Goal: Task Accomplishment & Management: Use online tool/utility

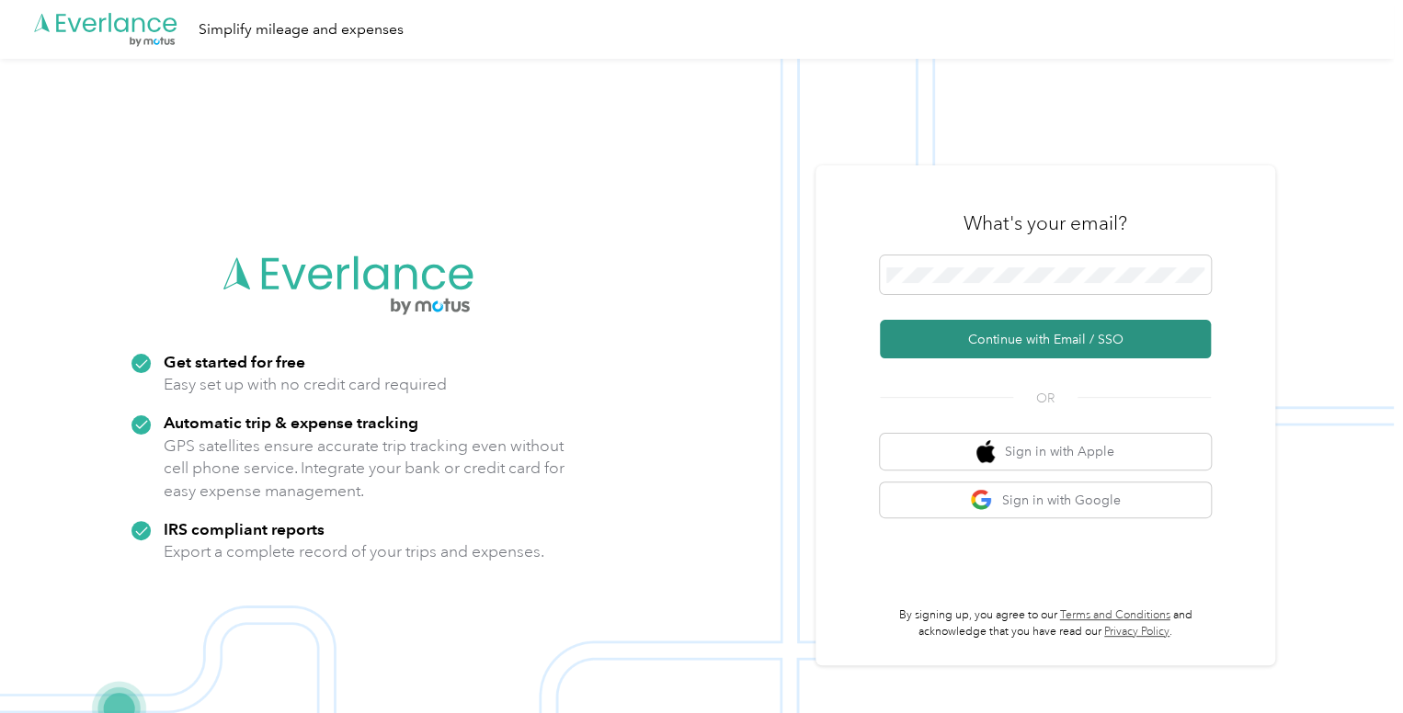
click at [1017, 328] on button "Continue with Email / SSO" at bounding box center [1045, 339] width 331 height 39
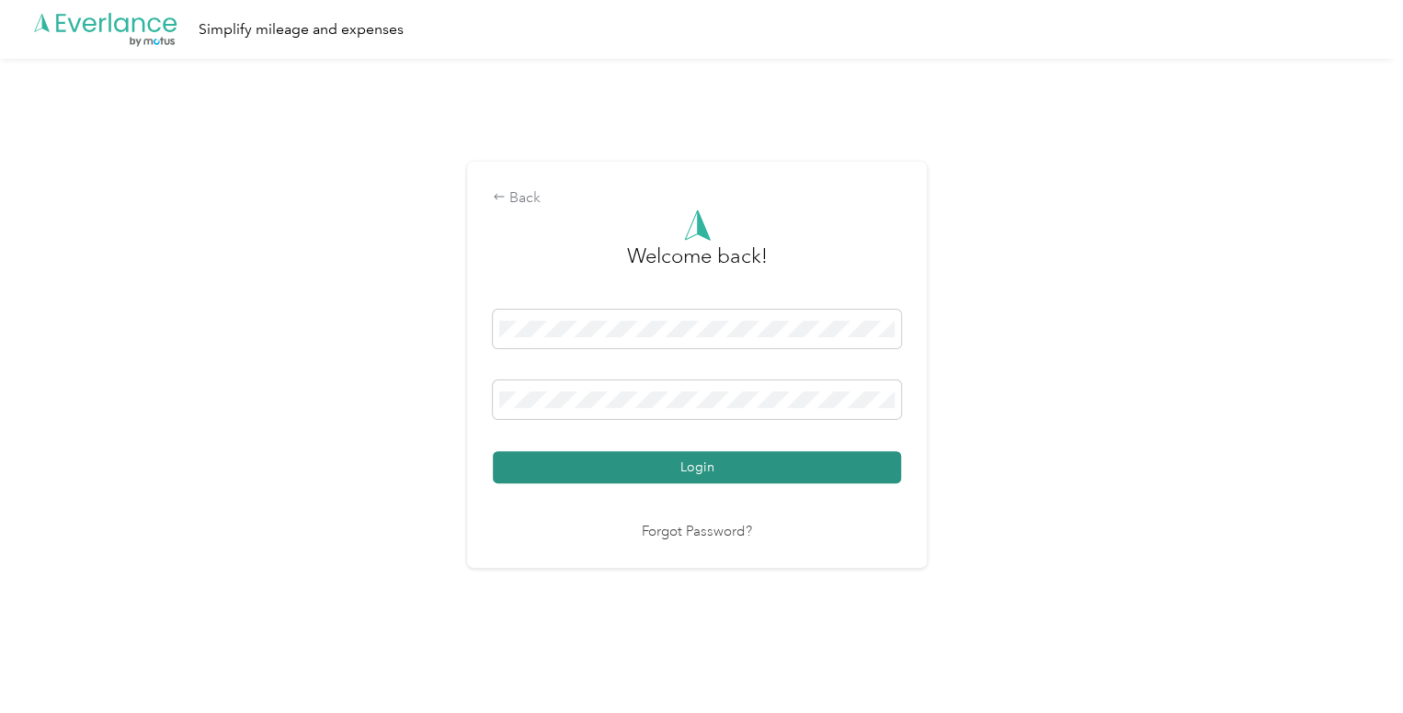
click at [716, 459] on button "Login" at bounding box center [697, 467] width 408 height 32
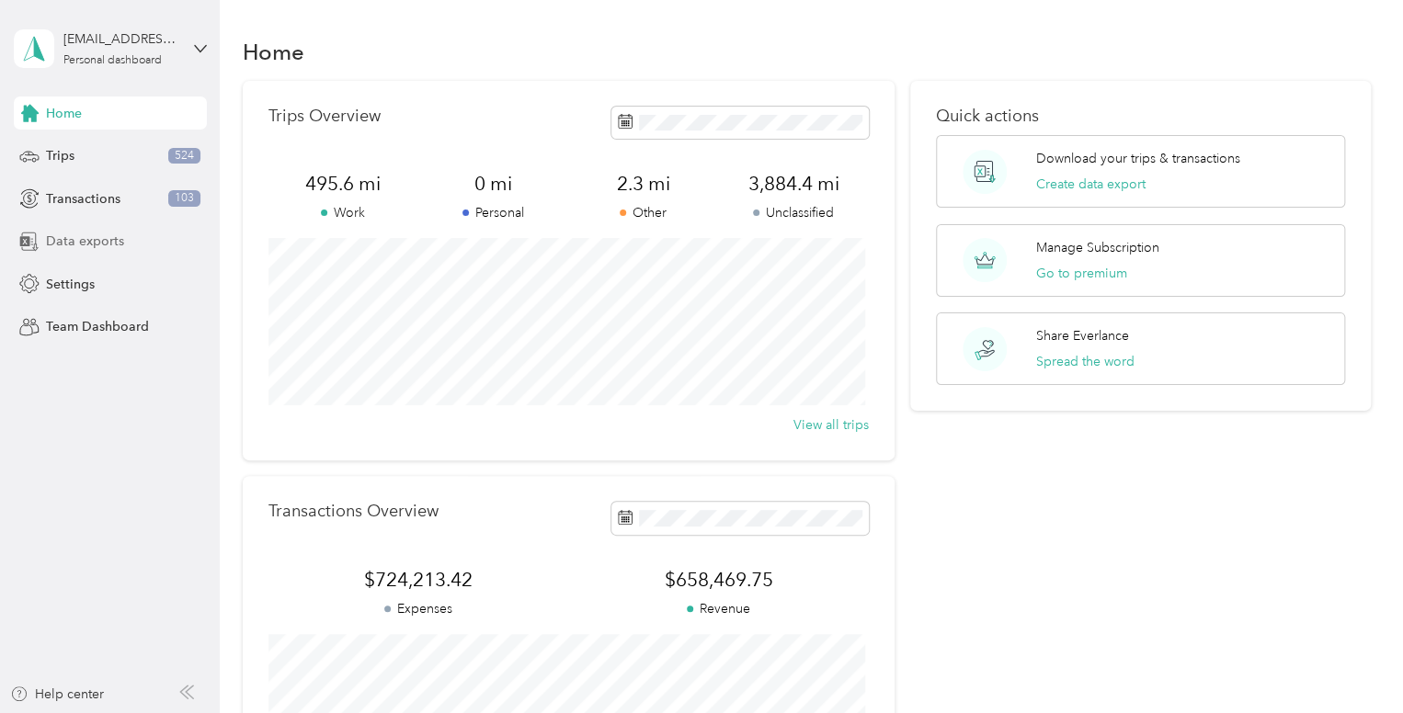
click at [87, 242] on span "Data exports" at bounding box center [85, 241] width 78 height 19
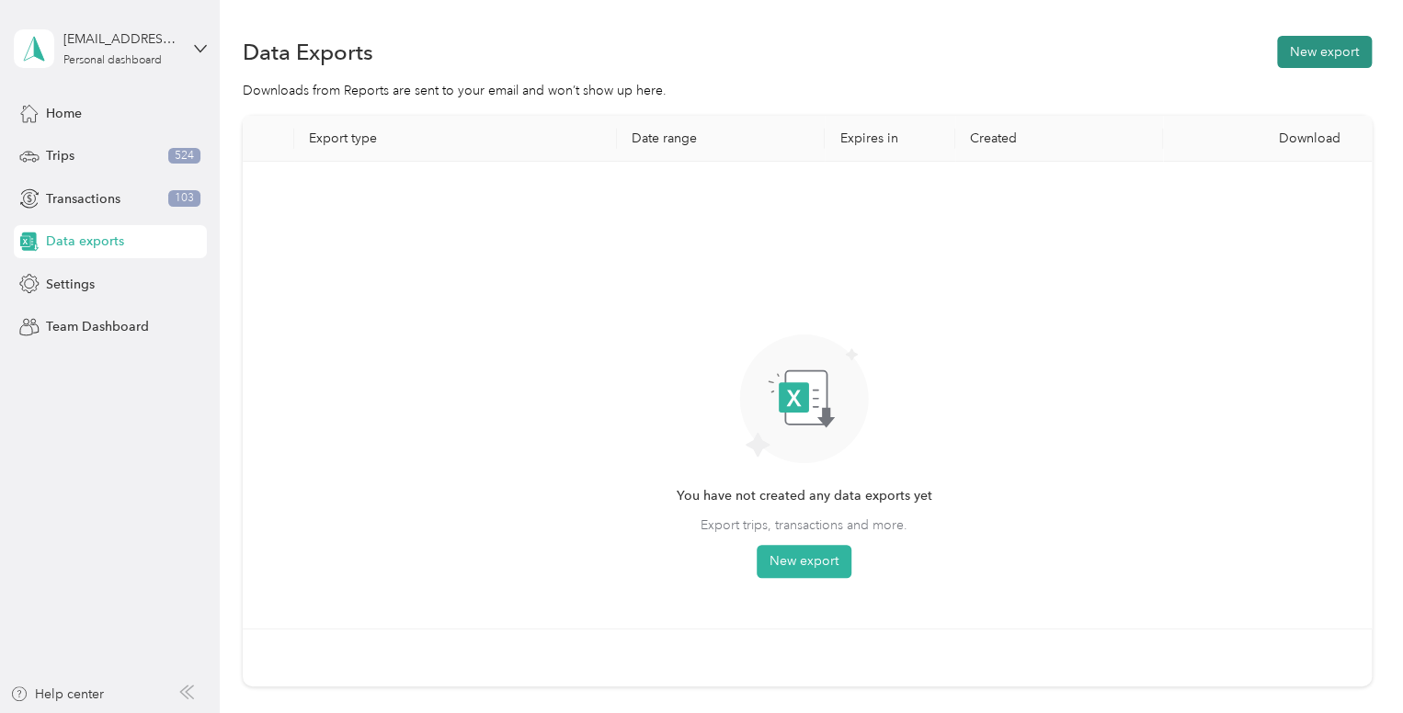
click at [1320, 36] on button "New export" at bounding box center [1324, 52] width 95 height 32
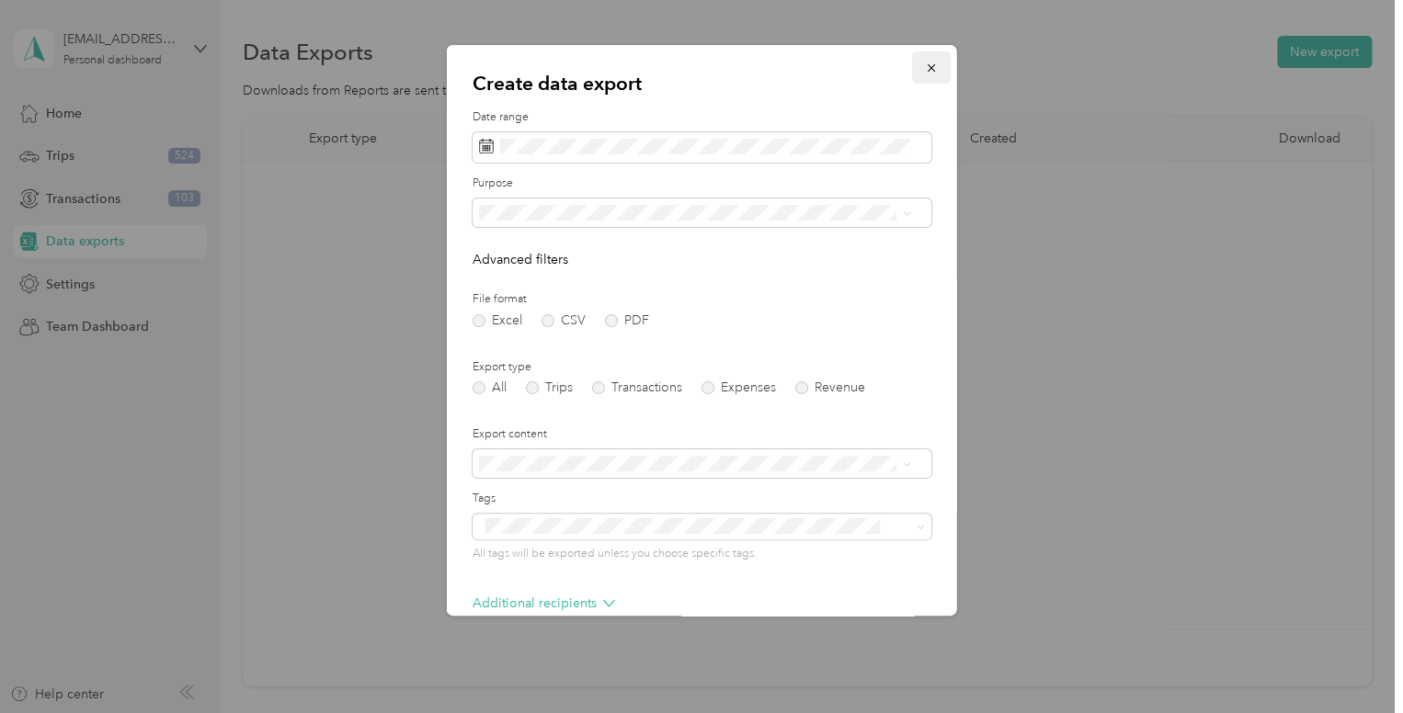
click at [925, 74] on icon "button" at bounding box center [931, 68] width 13 height 13
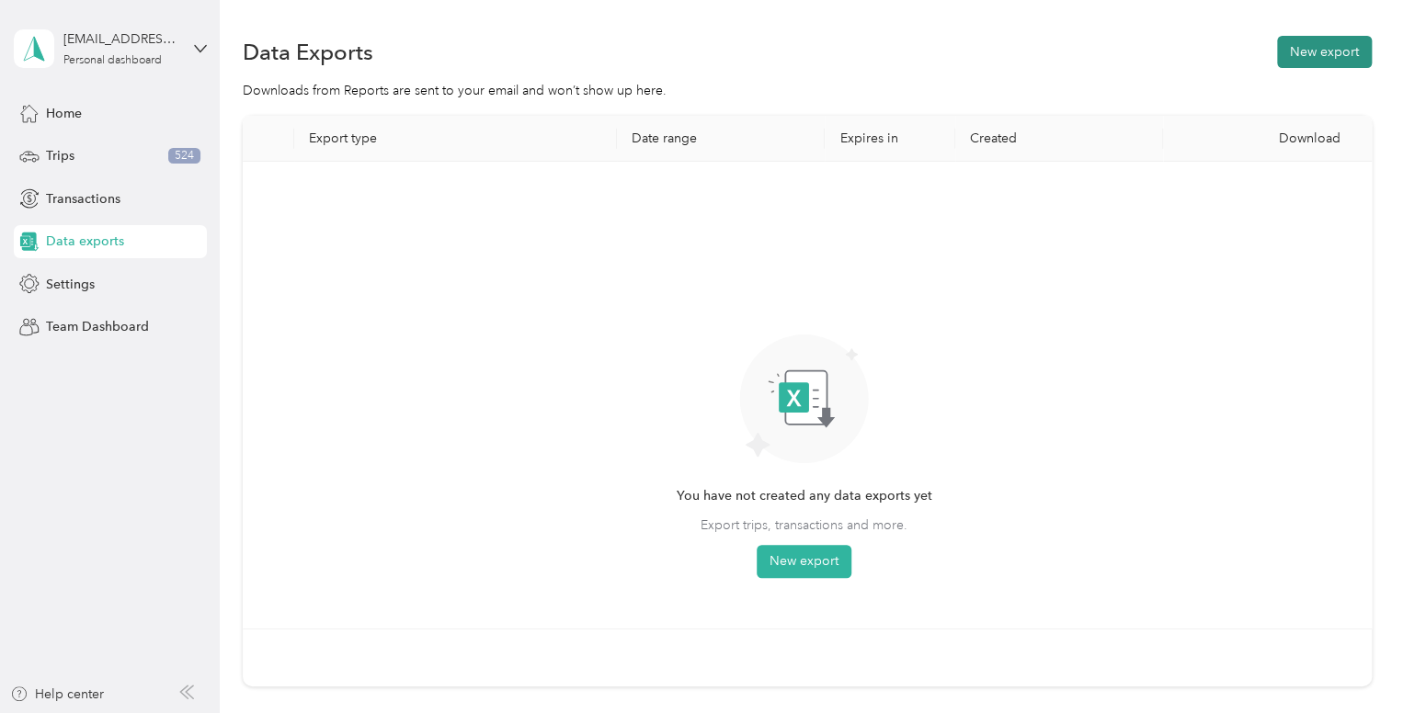
click at [1302, 63] on button "New export" at bounding box center [1324, 52] width 95 height 32
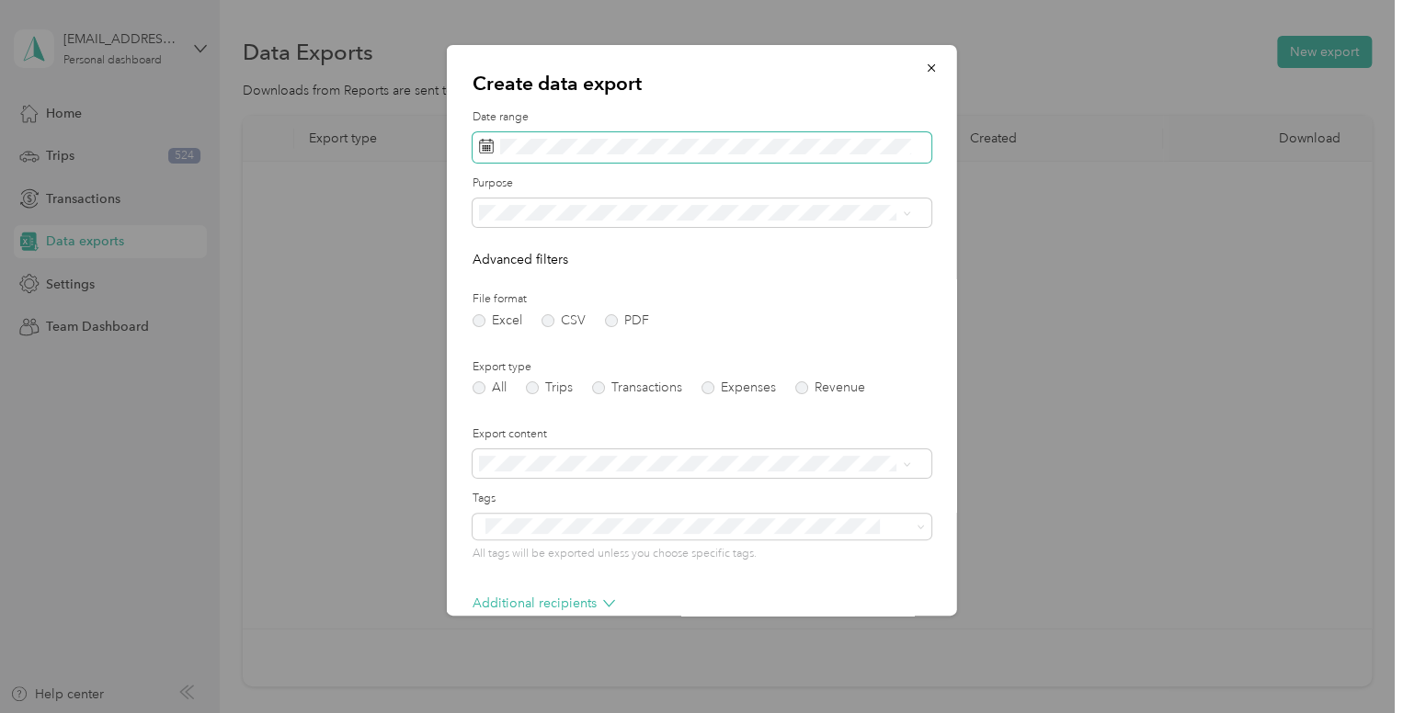
click at [497, 137] on span at bounding box center [702, 147] width 459 height 31
click at [493, 152] on span at bounding box center [702, 147] width 459 height 31
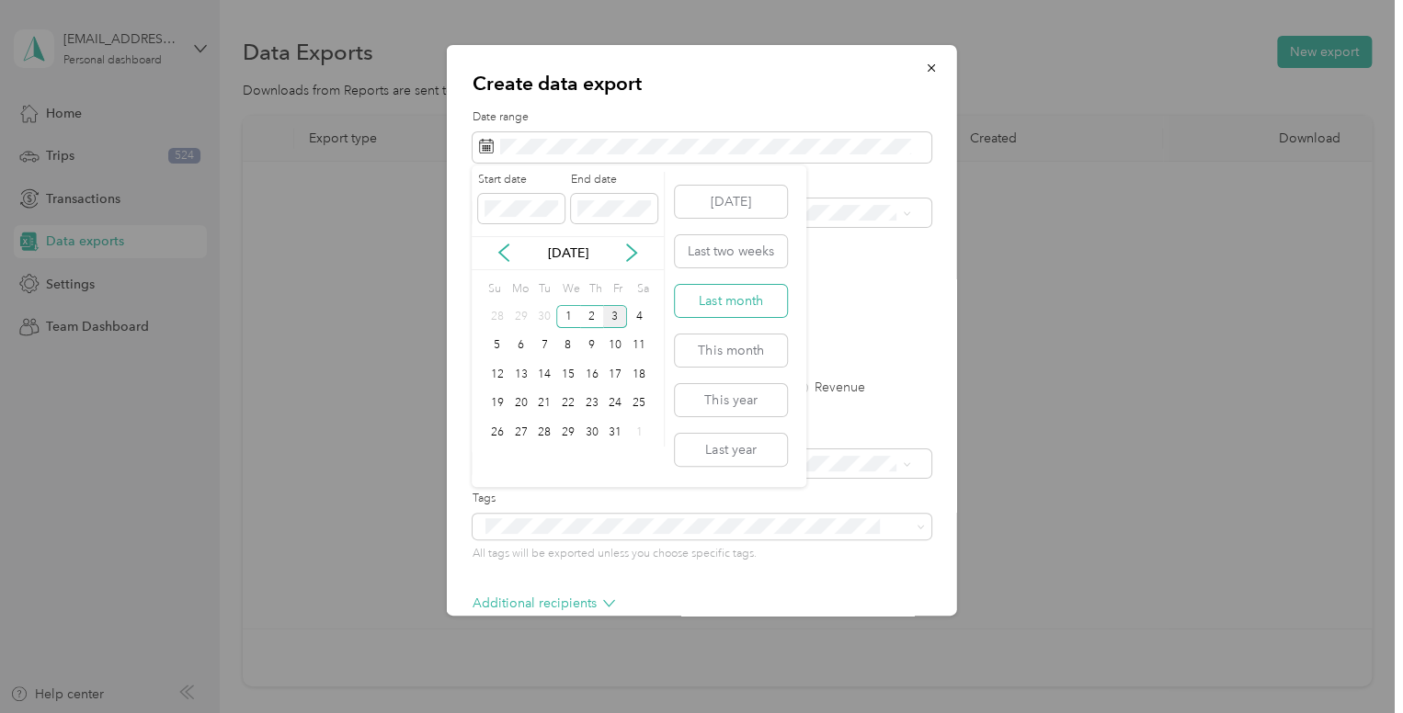
click at [740, 310] on button "Last month" at bounding box center [731, 301] width 112 height 32
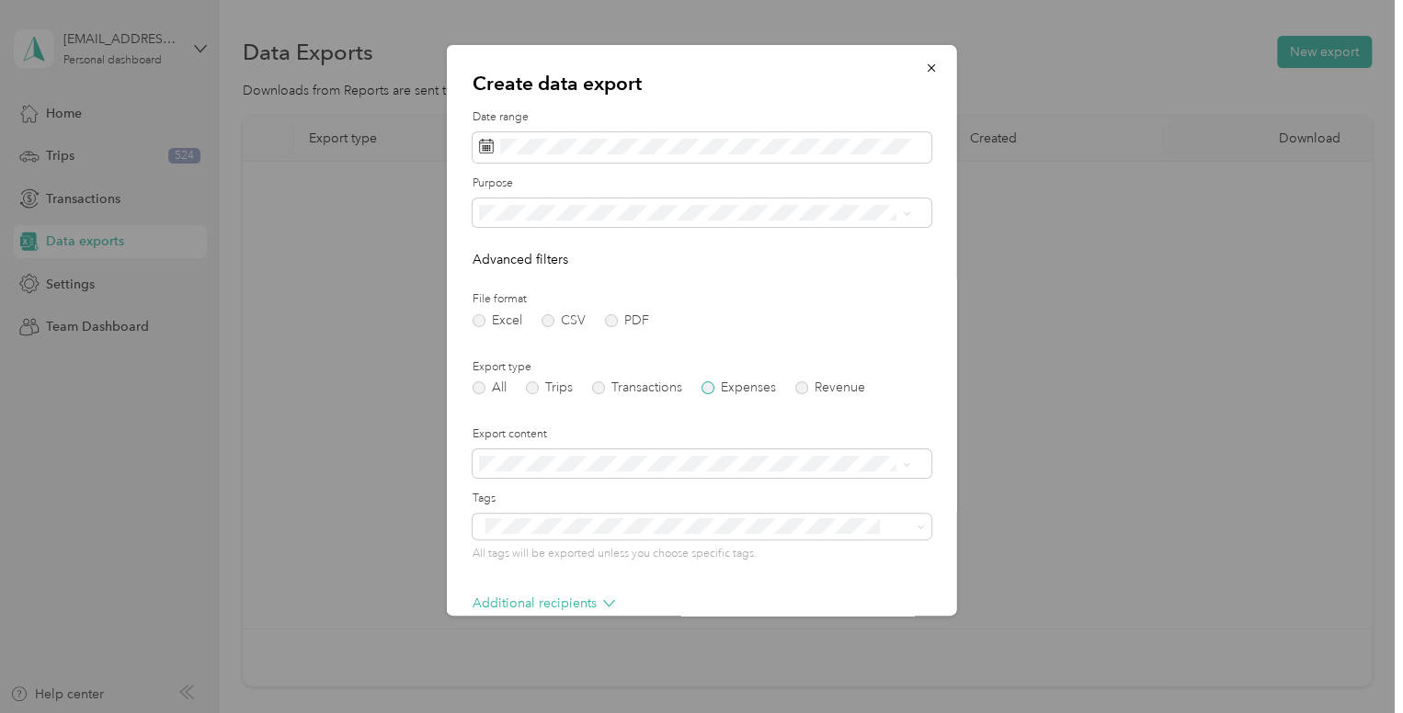
click at [716, 392] on label "Expenses" at bounding box center [738, 388] width 74 height 13
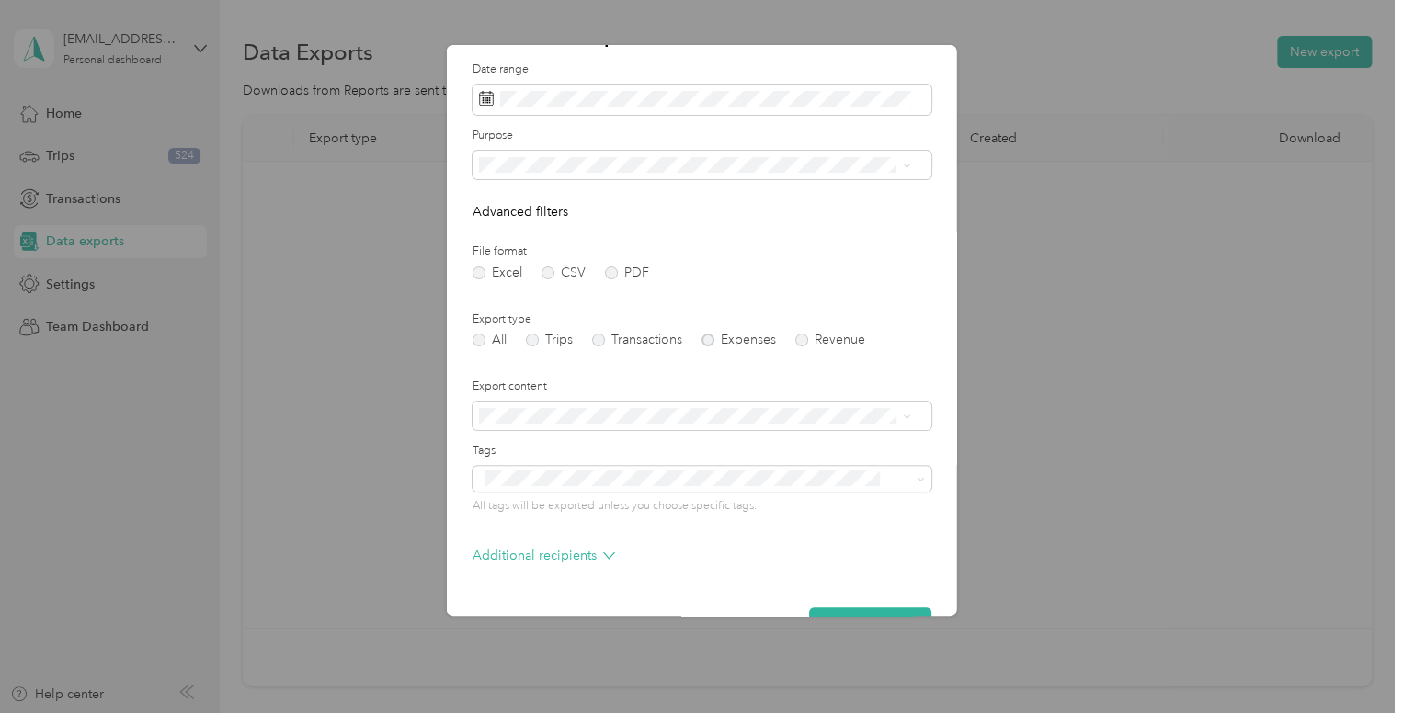
scroll to position [97, 0]
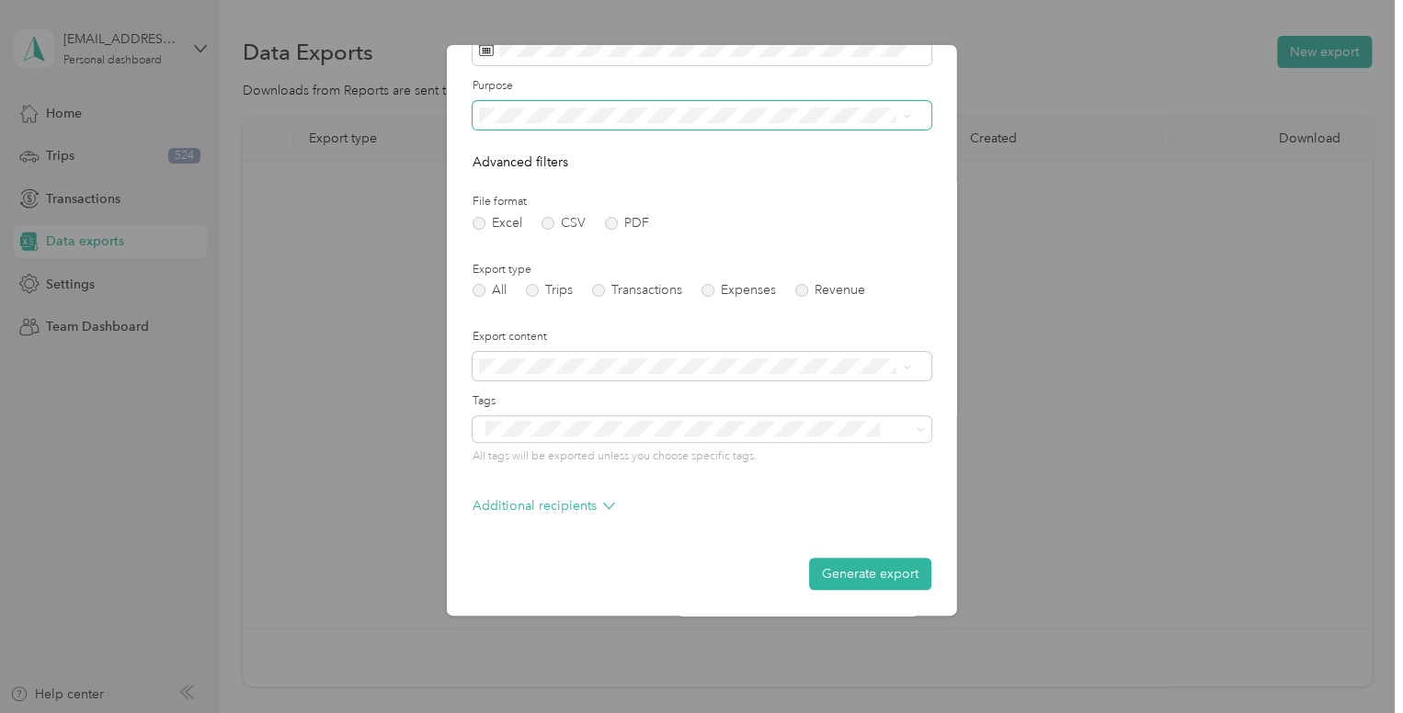
click at [912, 119] on span at bounding box center [702, 115] width 459 height 29
click at [826, 170] on div "Work" at bounding box center [693, 179] width 419 height 19
click at [863, 564] on button "Generate export" at bounding box center [870, 574] width 122 height 32
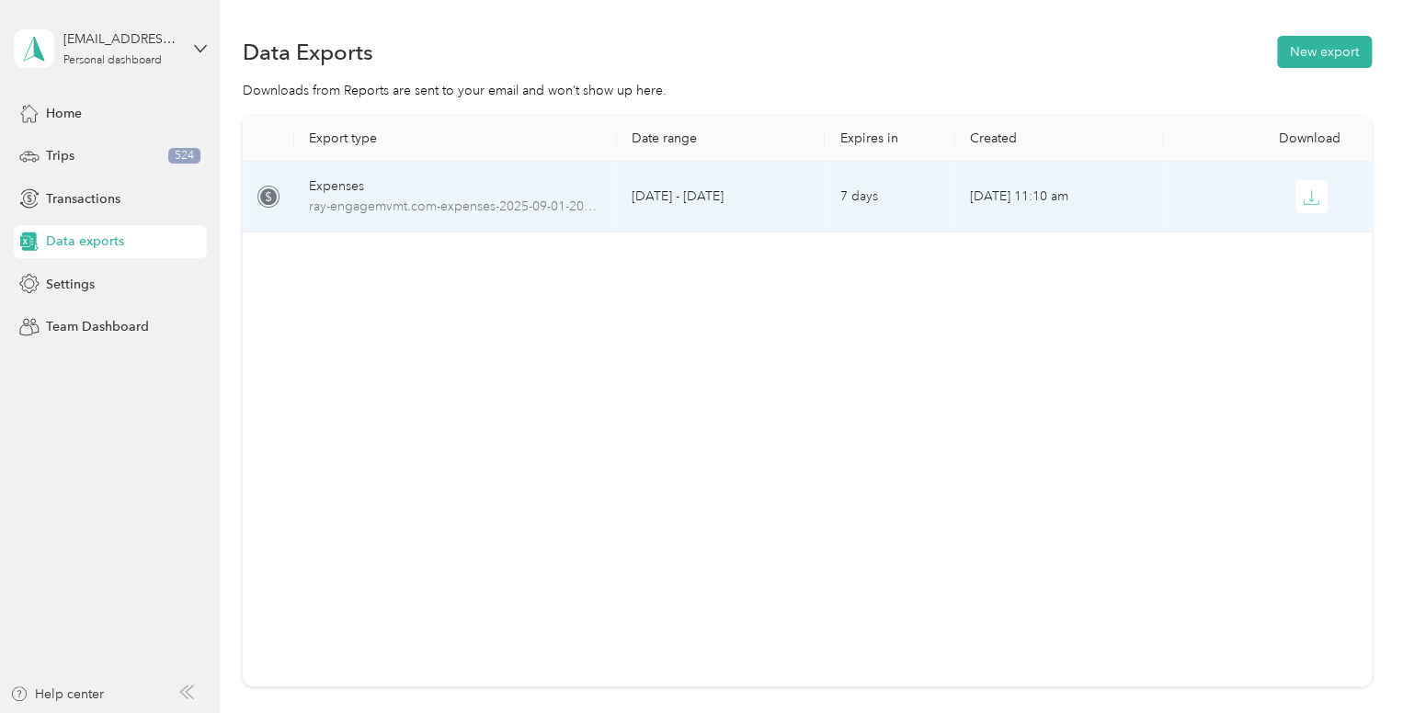
click at [1287, 194] on div at bounding box center [1267, 196] width 178 height 33
click at [1303, 201] on icon "button" at bounding box center [1311, 197] width 17 height 17
